Goal: Transaction & Acquisition: Purchase product/service

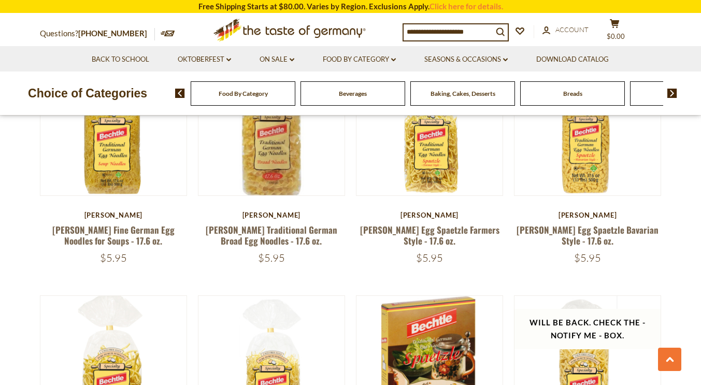
scroll to position [408, 0]
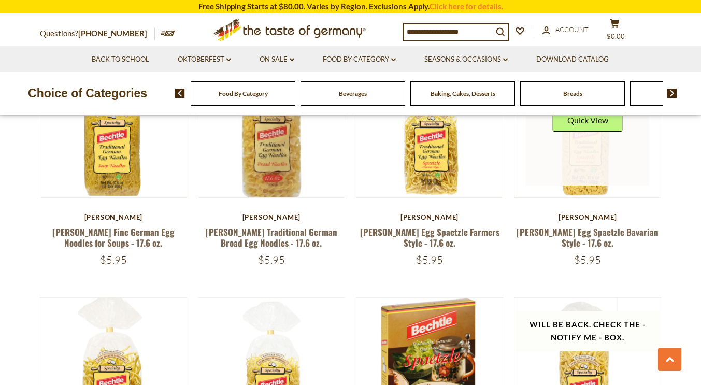
click at [593, 177] on link at bounding box center [587, 124] width 123 height 123
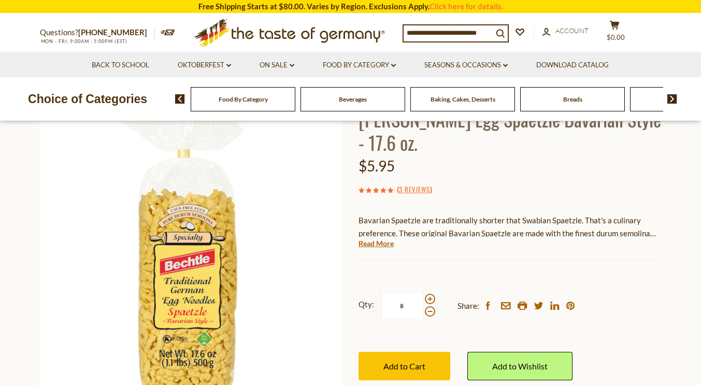
scroll to position [85, 0]
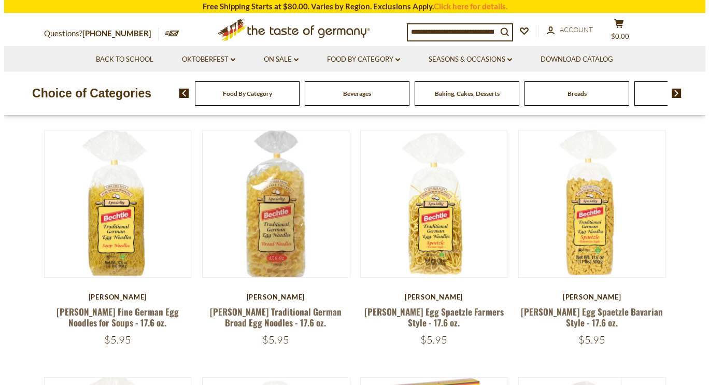
scroll to position [320, 0]
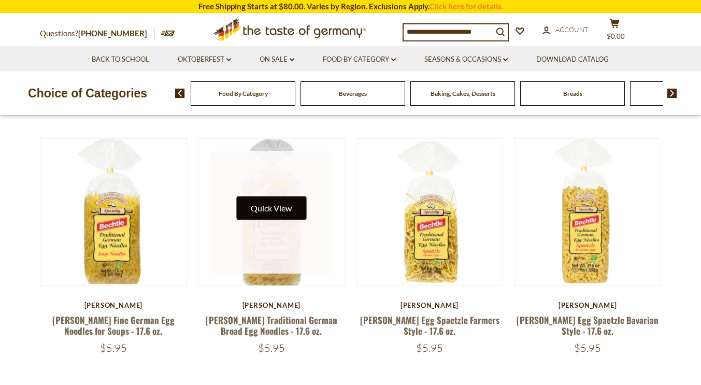
click at [274, 210] on button "Quick View" at bounding box center [271, 207] width 70 height 23
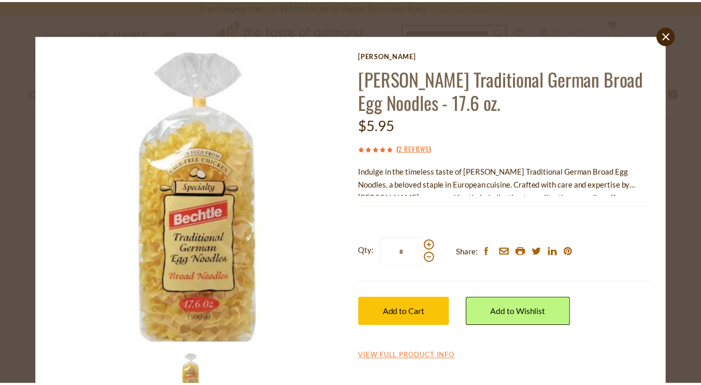
scroll to position [36, 0]
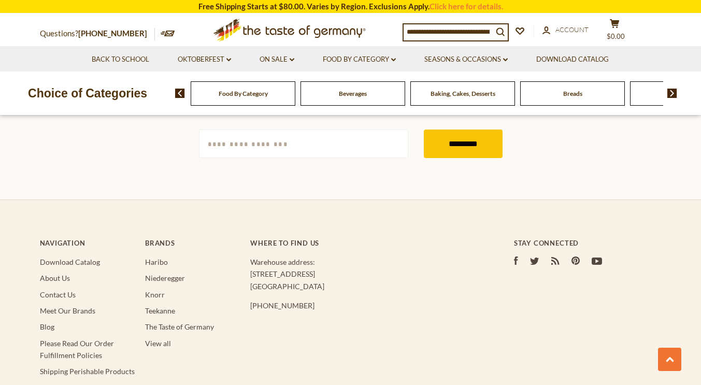
scroll to position [1206, 0]
